Goal: Task Accomplishment & Management: Use online tool/utility

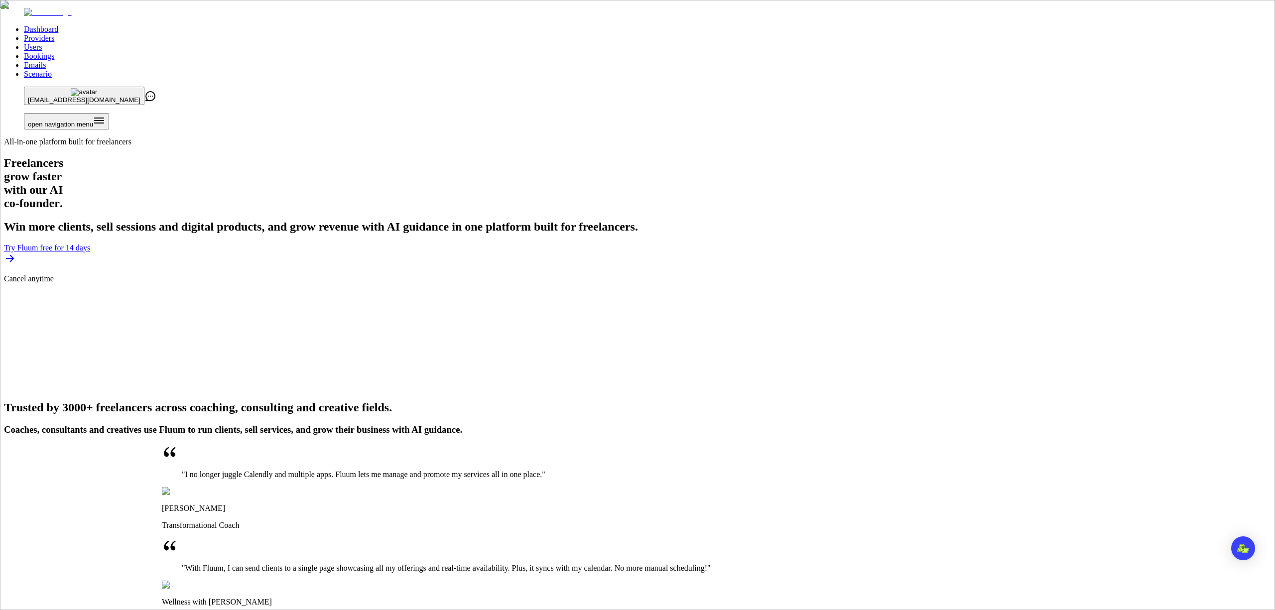
click at [54, 34] on link "Providers" at bounding box center [39, 38] width 30 height 8
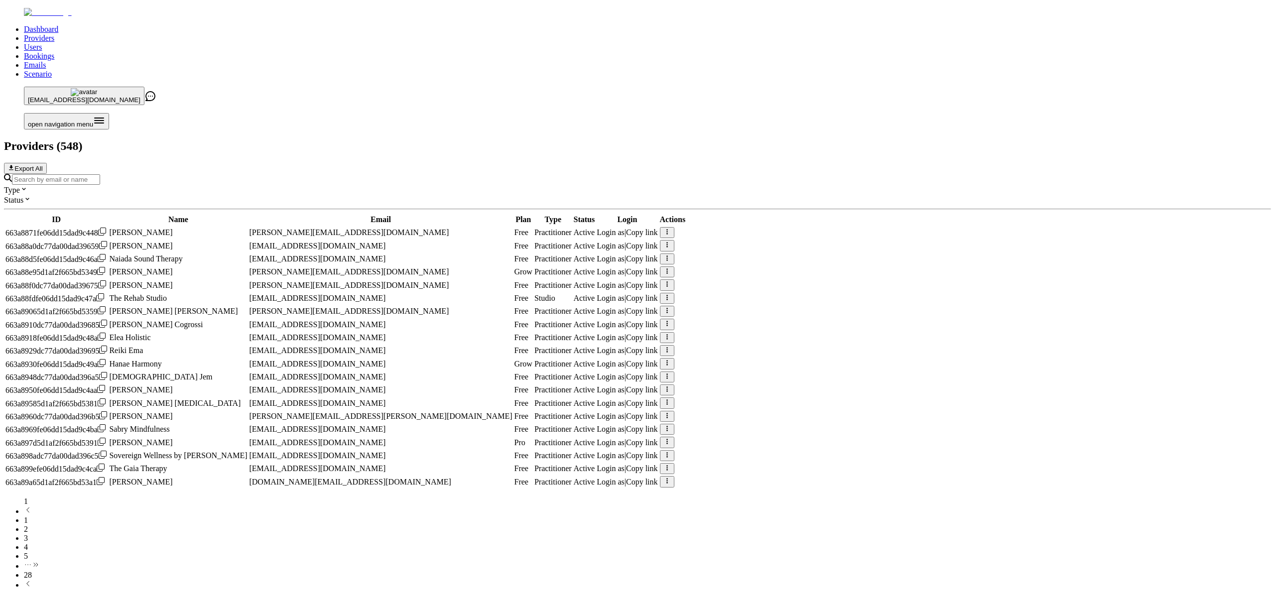
click at [100, 174] on input "Search by email or name" at bounding box center [56, 179] width 88 height 10
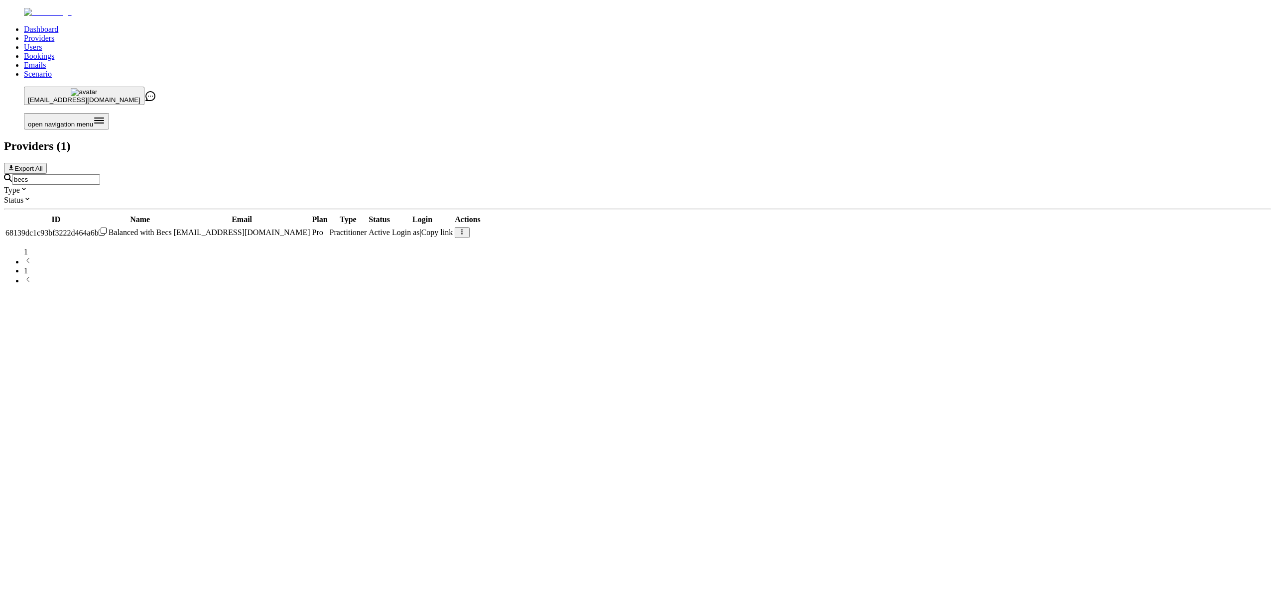
type input "becs"
click at [420, 228] on span "Login as" at bounding box center [406, 232] width 28 height 8
